Goal: Task Accomplishment & Management: Complete application form

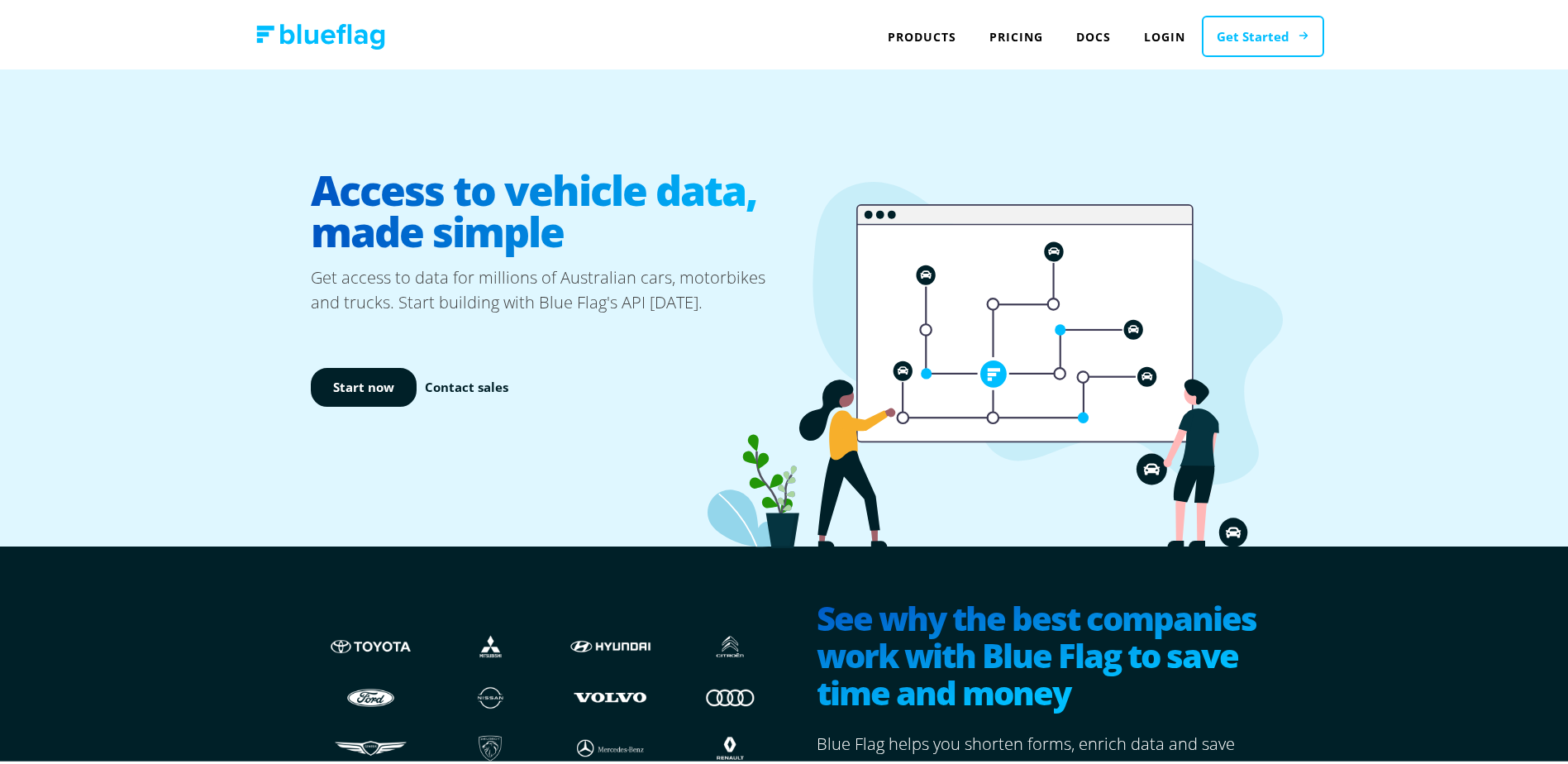
click at [1251, 44] on link "Get Started" at bounding box center [1263, 33] width 123 height 42
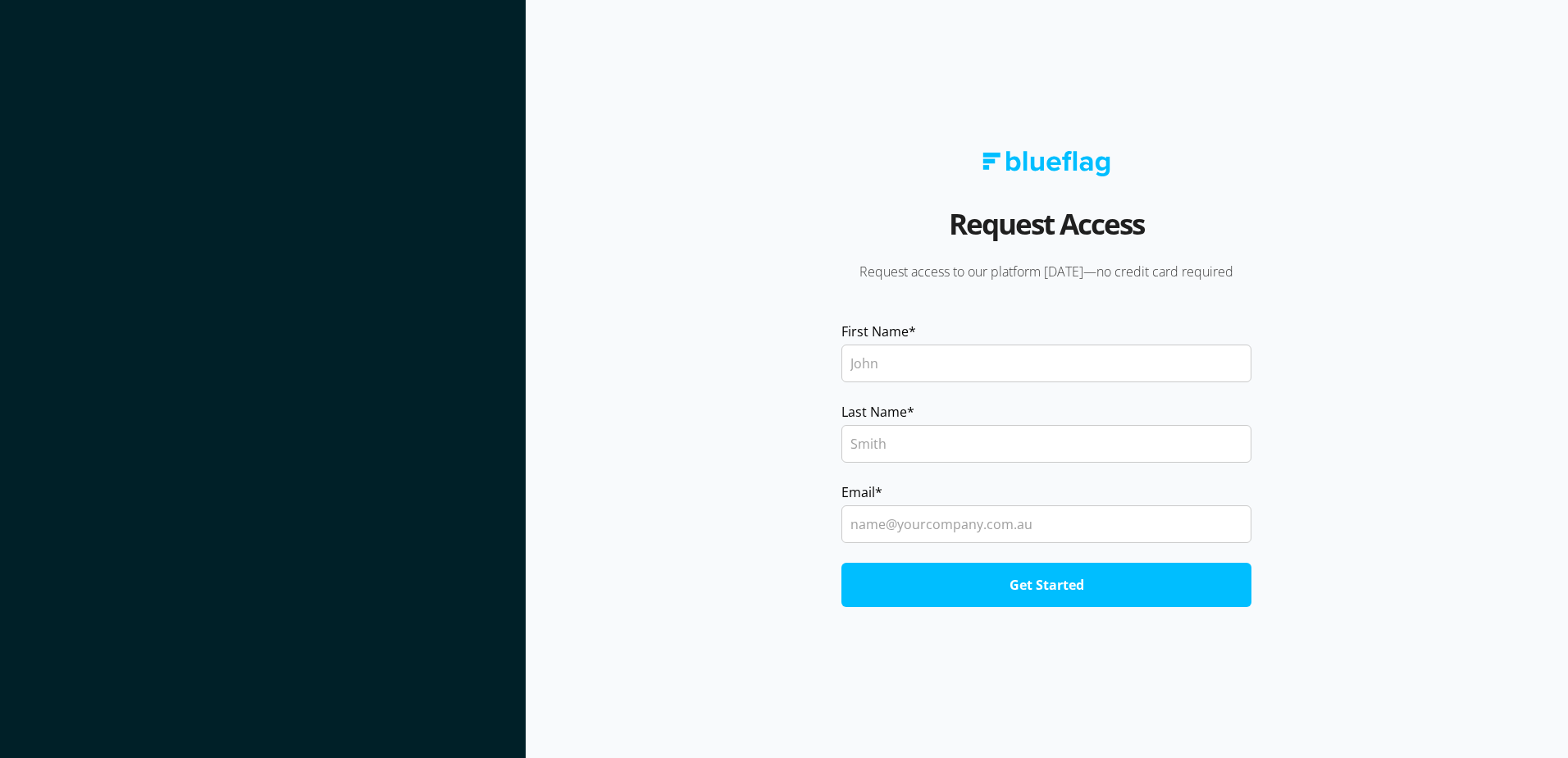
click at [949, 376] on input "First Name *" at bounding box center [1046, 364] width 410 height 38
type input "Abbey"
type input "Lynskey"
type input "[EMAIL_ADDRESS][DOMAIN_NAME]"
click at [981, 587] on input "Get Started" at bounding box center [1046, 585] width 410 height 44
